Goal: Task Accomplishment & Management: Use online tool/utility

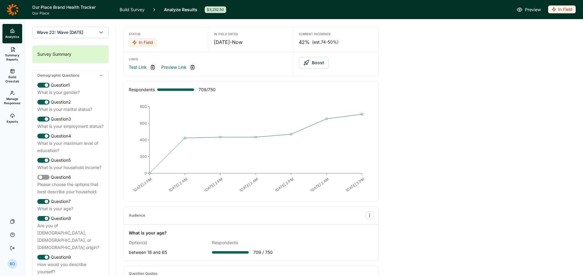
click at [310, 63] on button "Boost" at bounding box center [314, 63] width 30 height 12
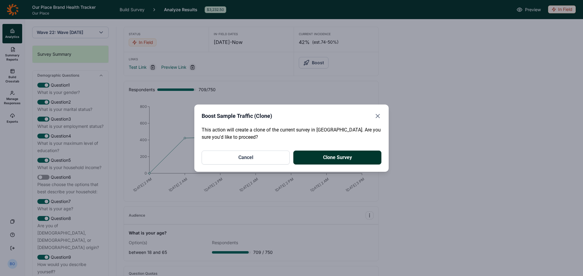
drag, startPoint x: 351, startPoint y: 157, endPoint x: 353, endPoint y: 154, distance: 3.5
click at [352, 157] on button "Clone Survey" at bounding box center [337, 158] width 88 height 14
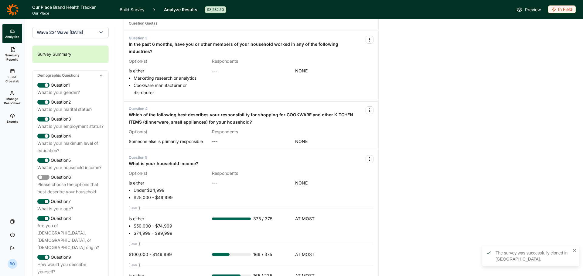
scroll to position [303, 0]
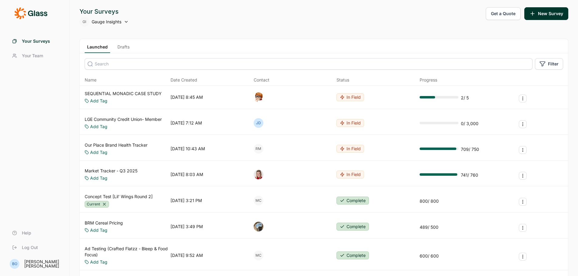
click at [134, 95] on link "SEQUENTIAL MONADIC CASE STUDY" at bounding box center [123, 94] width 77 height 6
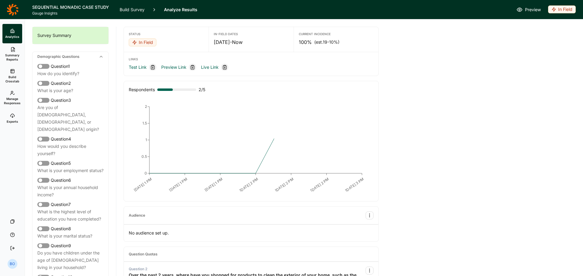
click at [11, 74] on link "Build Crosstab" at bounding box center [12, 76] width 20 height 22
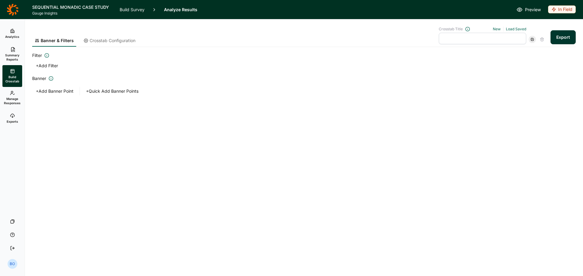
click at [10, 58] on span "Summary Reports" at bounding box center [12, 57] width 15 height 8
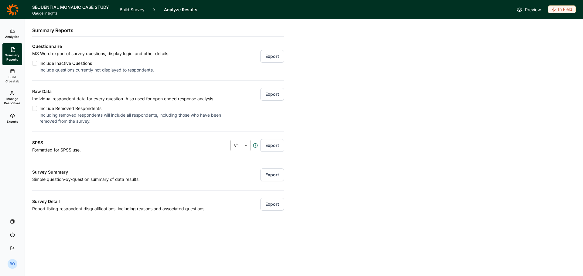
click at [246, 147] on icon at bounding box center [246, 146] width 4 height 4
